Goal: Find specific page/section: Find specific page/section

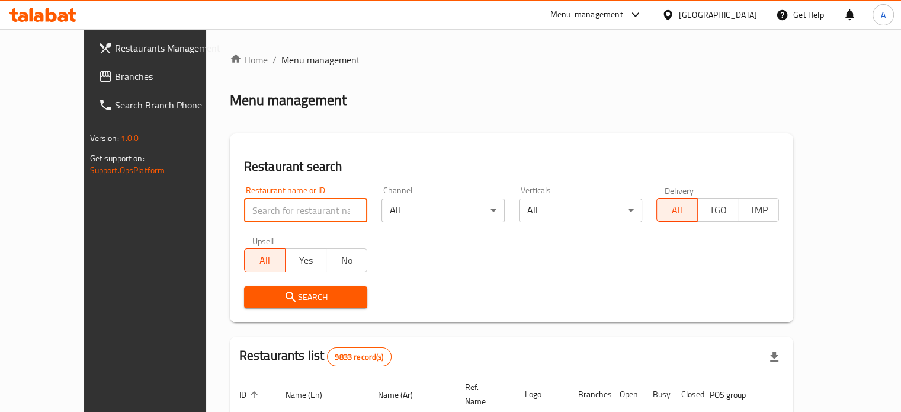
paste input "691959"
click at [471, 87] on div "Home / Menu management Menu management Restaurant search Restaurant name or ID …" at bounding box center [512, 396] width 564 height 686
click at [272, 305] on button "Search" at bounding box center [305, 297] width 123 height 22
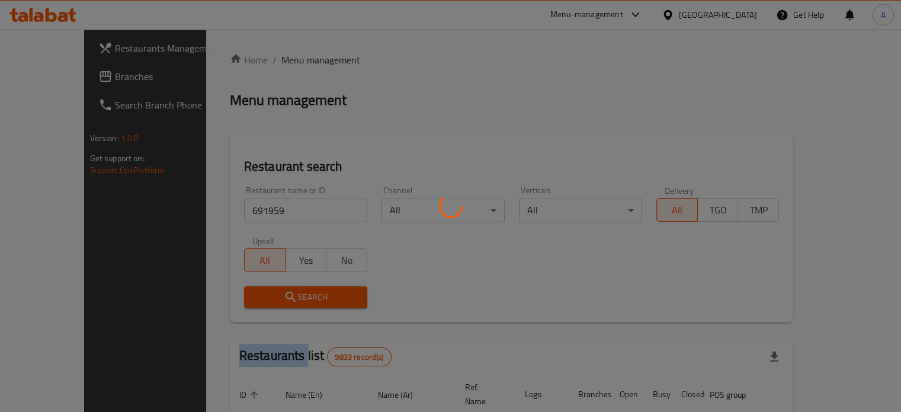
click at [272, 305] on div at bounding box center [450, 206] width 901 height 412
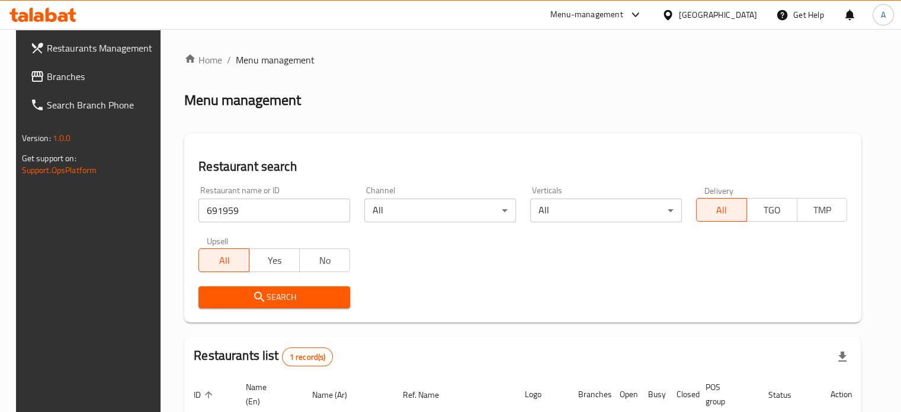
click at [265, 208] on input "691959" at bounding box center [274, 210] width 152 height 24
type input "wokdojo"
click button "Search" at bounding box center [274, 297] width 152 height 22
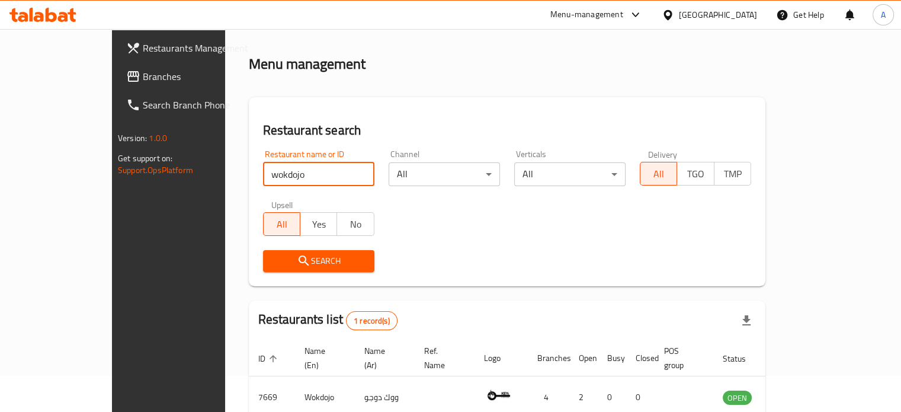
scroll to position [92, 0]
